Goal: Task Accomplishment & Management: Manage account settings

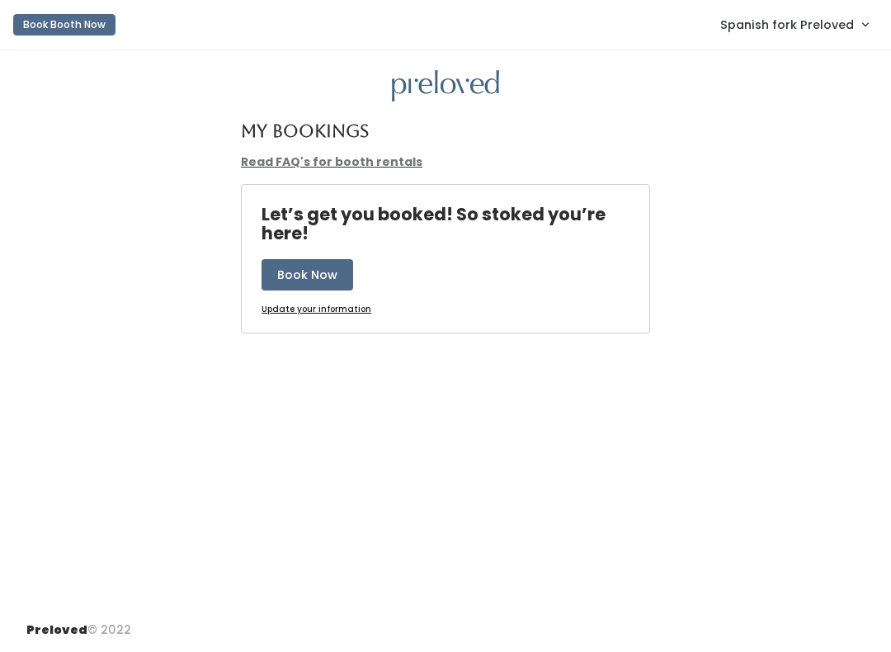
click at [829, 31] on span "Spanish fork Preloved" at bounding box center [787, 25] width 134 height 18
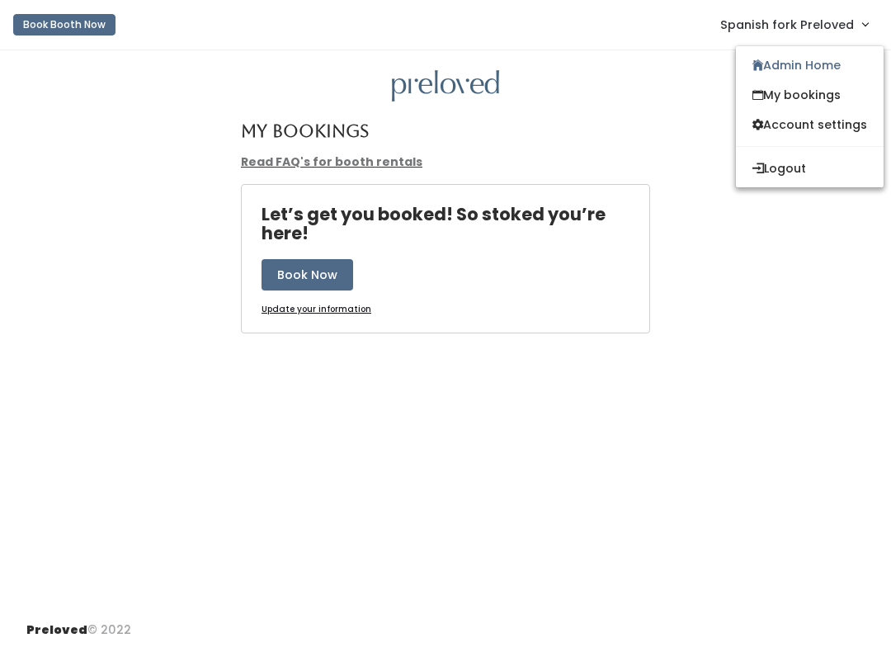
click at [805, 64] on link "Admin Home" at bounding box center [810, 65] width 148 height 30
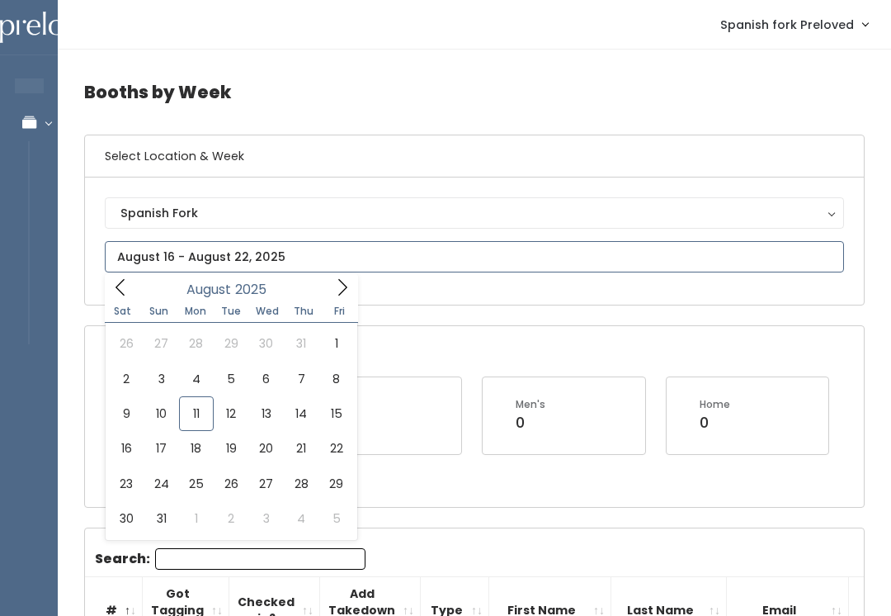
type input "[DATE] to [DATE]"
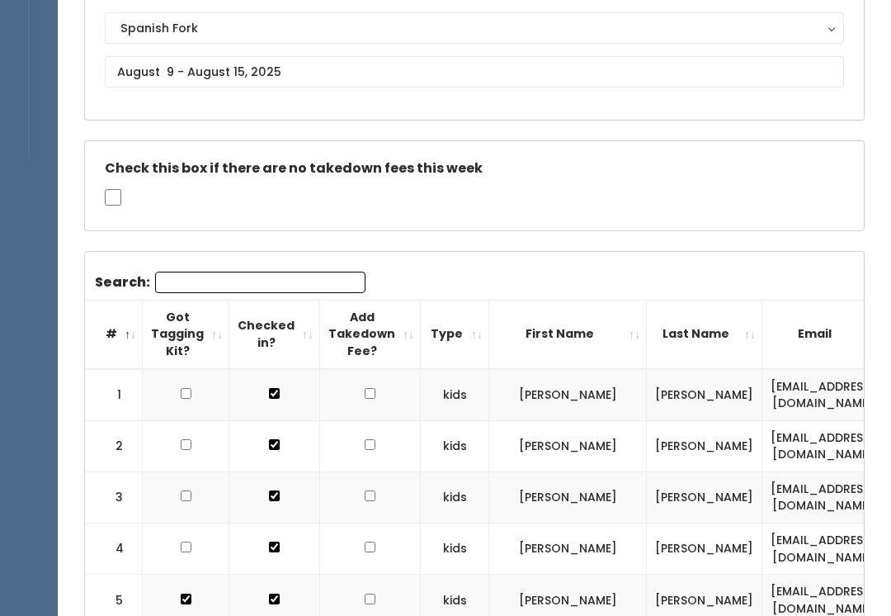
click at [291, 273] on input "Search:" at bounding box center [260, 282] width 210 height 21
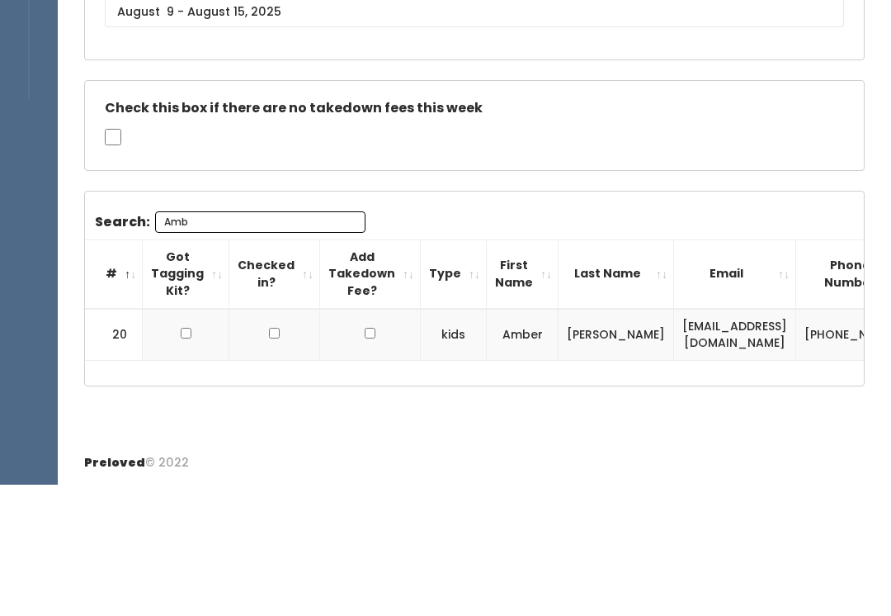
scroll to position [88, 0]
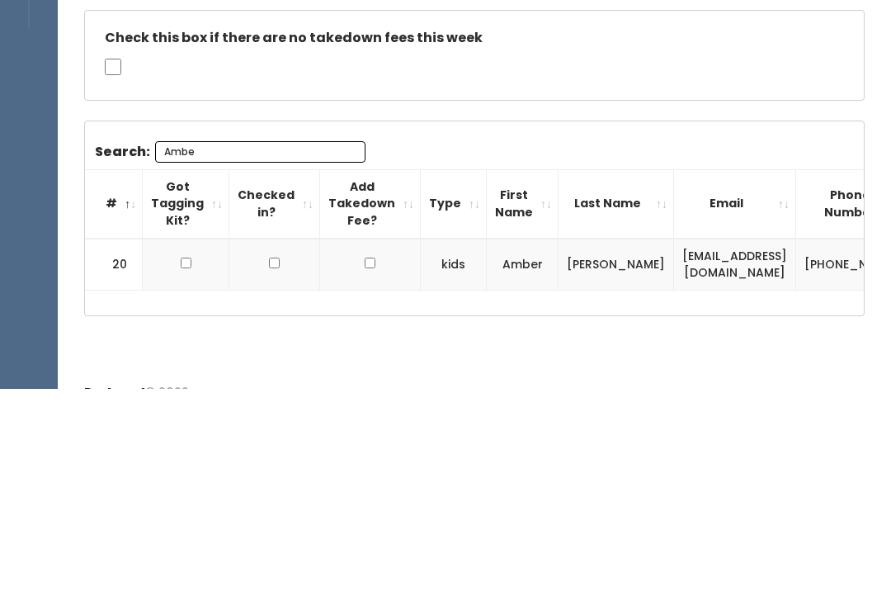
type input "Amber"
